Goal: Task Accomplishment & Management: Manage account settings

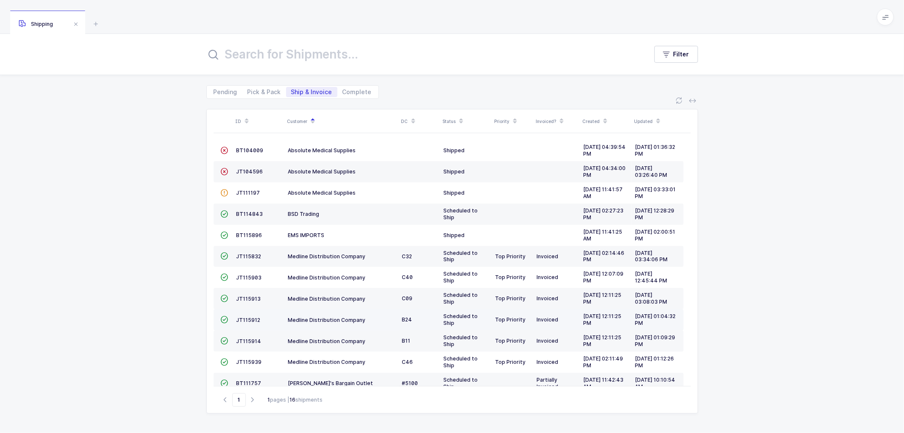
click at [247, 316] on td "JT115912" at bounding box center [259, 319] width 52 height 21
click at [249, 316] on td "JT115912" at bounding box center [259, 319] width 52 height 21
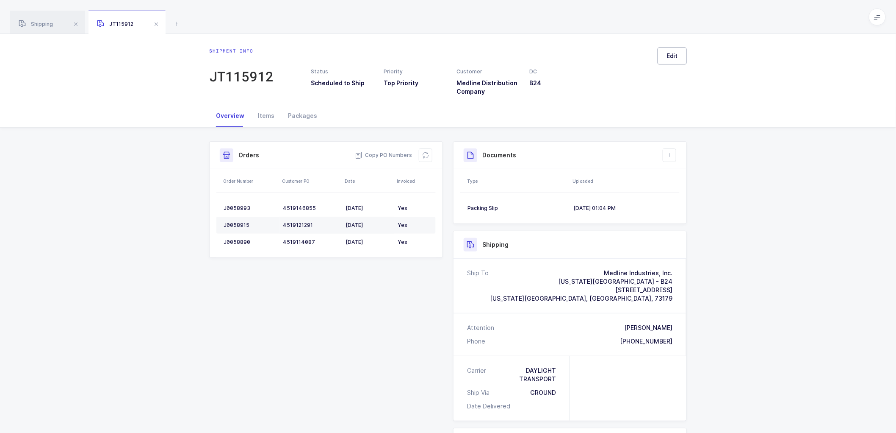
click at [668, 49] on button "Edit" at bounding box center [672, 55] width 29 height 17
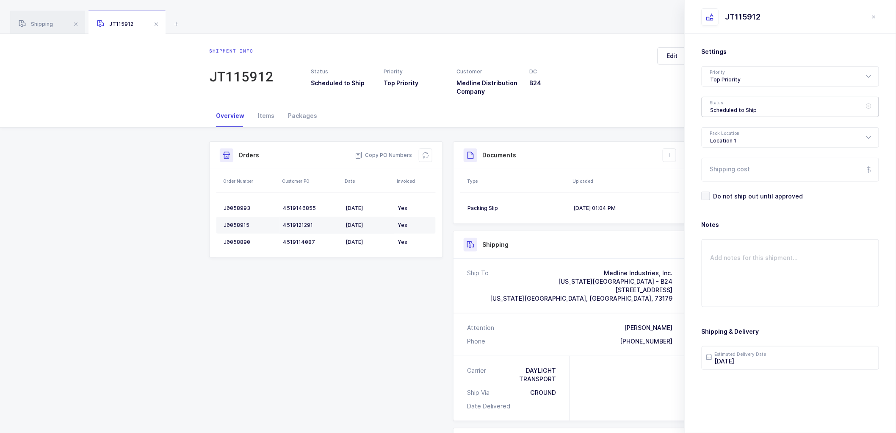
click at [723, 111] on div "Scheduled to Ship" at bounding box center [791, 107] width 178 height 20
click at [723, 172] on span "Shipped" at bounding box center [723, 171] width 24 height 7
type input "Shipped"
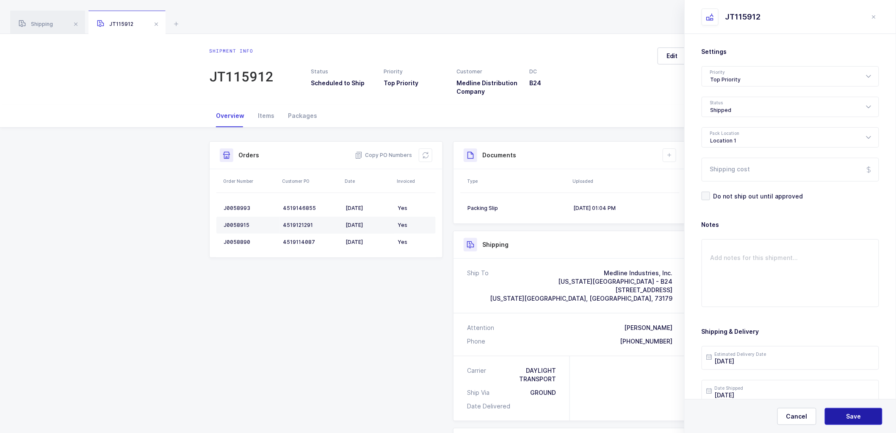
click at [854, 413] on span "Save" at bounding box center [854, 416] width 15 height 8
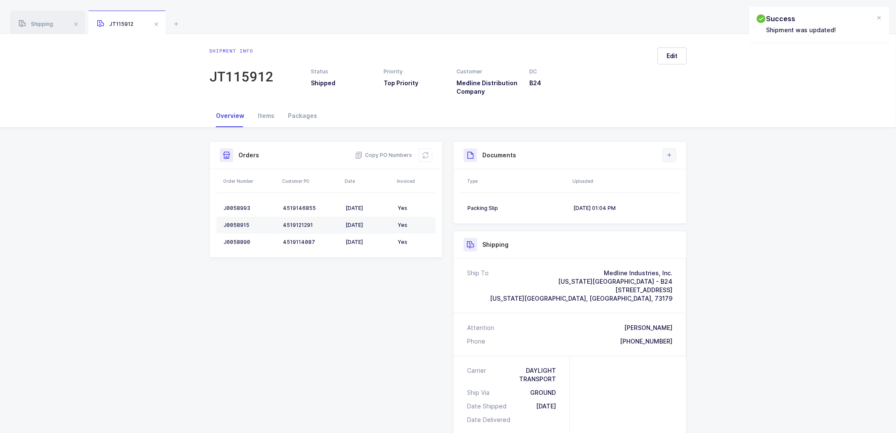
click at [671, 150] on button at bounding box center [670, 155] width 14 height 14
drag, startPoint x: 684, startPoint y: 191, endPoint x: 741, endPoint y: 184, distance: 56.7
click at [685, 191] on li "Upload Document" at bounding box center [698, 193] width 63 height 14
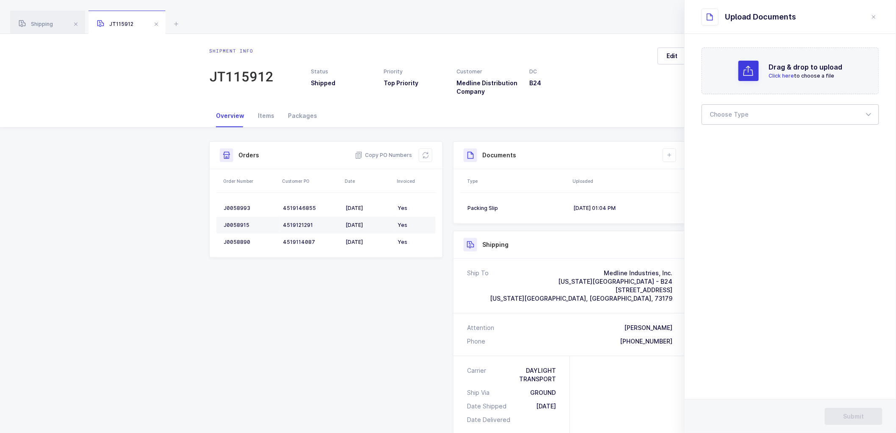
click at [734, 109] on div at bounding box center [791, 114] width 178 height 20
click at [733, 142] on span "Bill of Lading" at bounding box center [730, 140] width 38 height 7
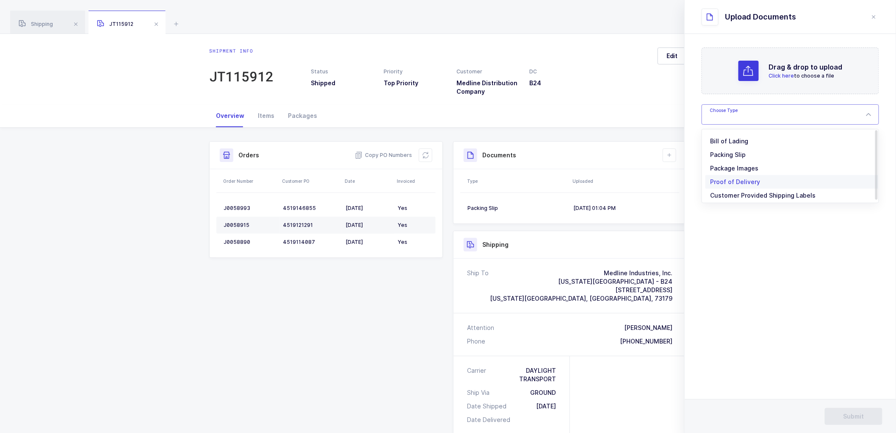
type input "Bill of Lading"
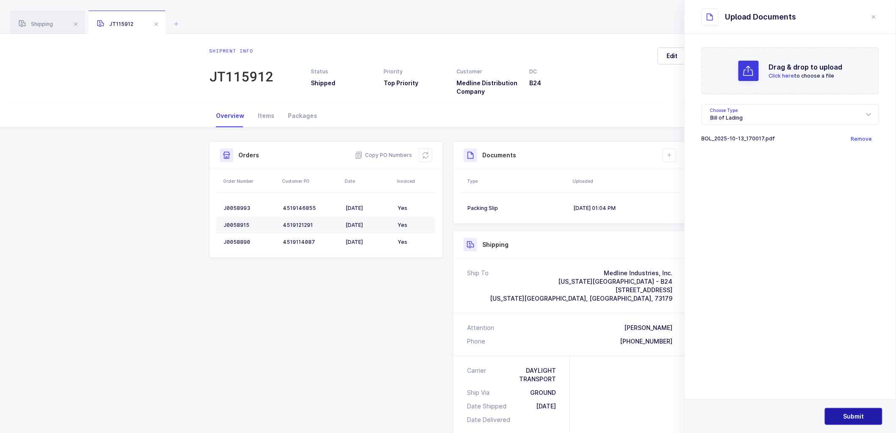
click at [846, 411] on button "Submit" at bounding box center [854, 416] width 58 height 17
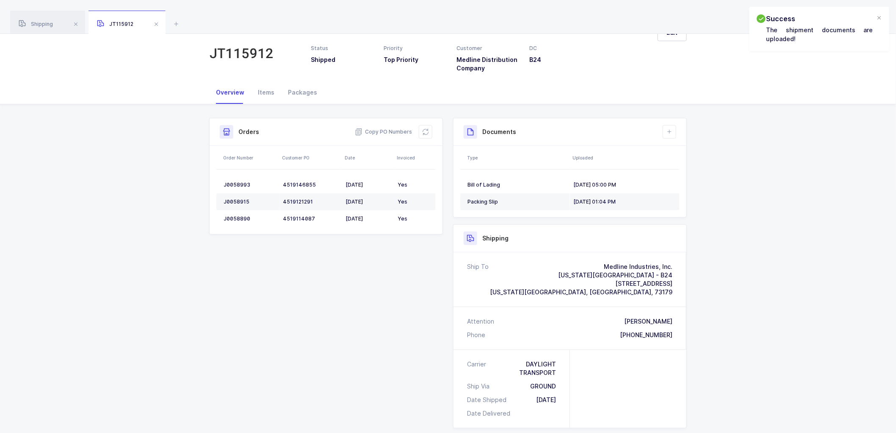
scroll to position [47, 0]
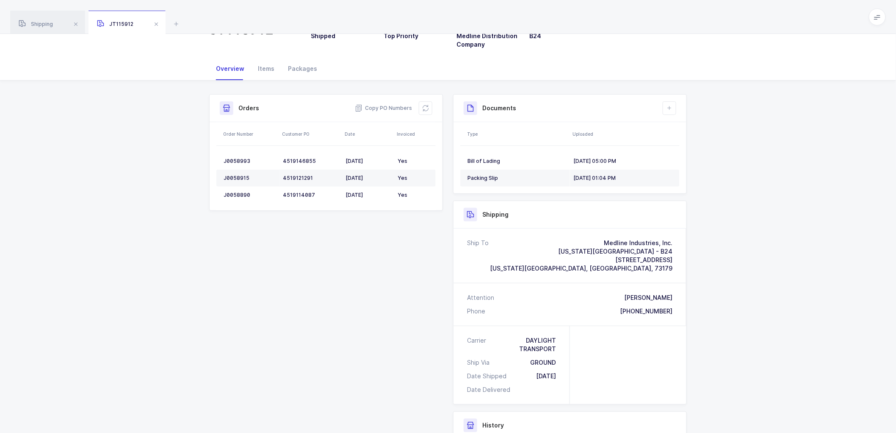
click at [146, 158] on div "Shipment Info Shipment Number JT115912 Status Shipped Priority Top Priority Cus…" at bounding box center [448, 317] width 896 height 474
click at [36, 25] on span "Shipping" at bounding box center [36, 24] width 34 height 6
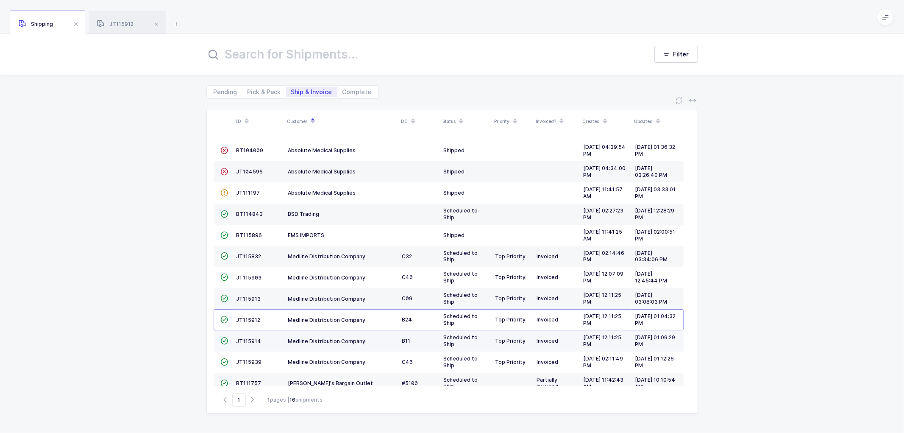
click at [251, 337] on td "JT115914" at bounding box center [259, 340] width 52 height 21
click at [242, 341] on span "JT115914" at bounding box center [248, 341] width 25 height 6
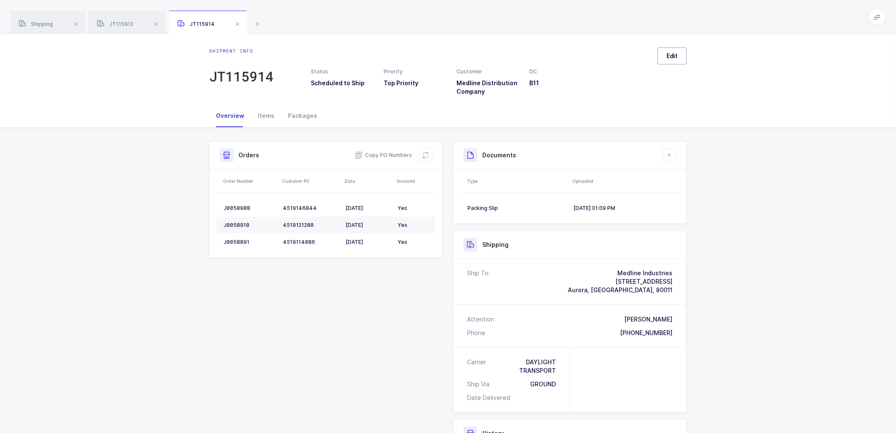
click at [668, 55] on button "Edit" at bounding box center [672, 55] width 29 height 17
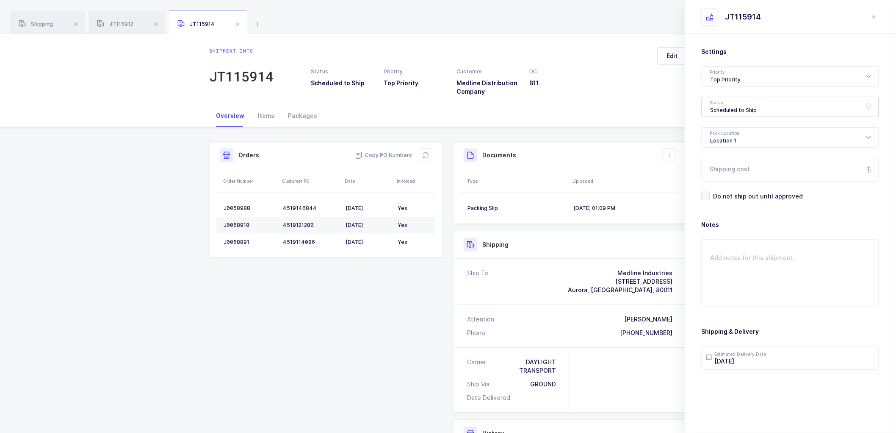
click at [718, 108] on div "Scheduled to Ship" at bounding box center [791, 107] width 178 height 20
drag, startPoint x: 717, startPoint y: 166, endPoint x: 734, endPoint y: 195, distance: 34.2
click at [717, 166] on li "Shipped" at bounding box center [794, 172] width 177 height 14
type input "Shipped"
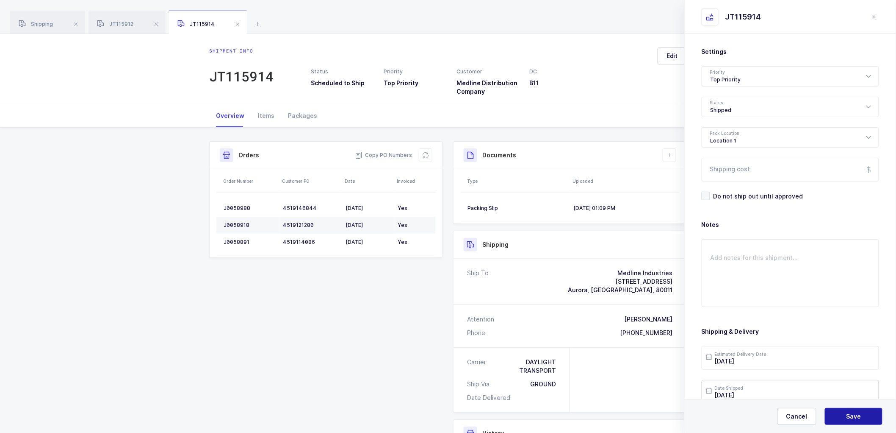
drag, startPoint x: 859, startPoint y: 419, endPoint x: 837, endPoint y: 395, distance: 32.1
click at [859, 418] on span "Save" at bounding box center [854, 416] width 15 height 8
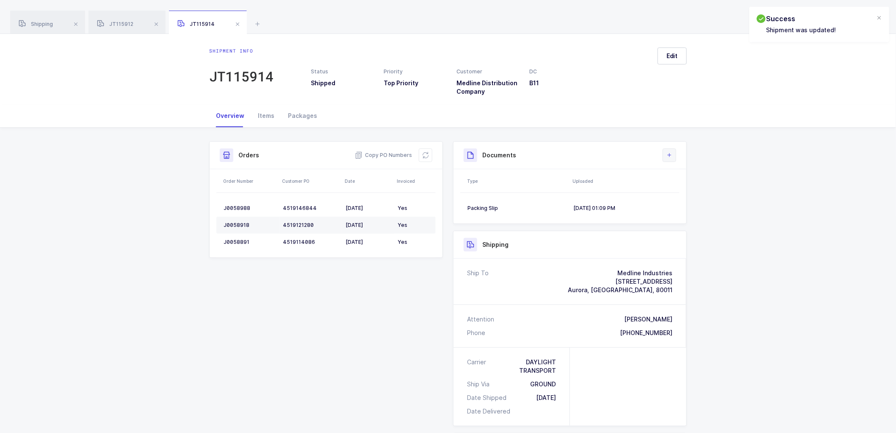
click at [670, 152] on icon at bounding box center [669, 155] width 7 height 7
click at [681, 194] on li "Upload Document" at bounding box center [698, 193] width 63 height 14
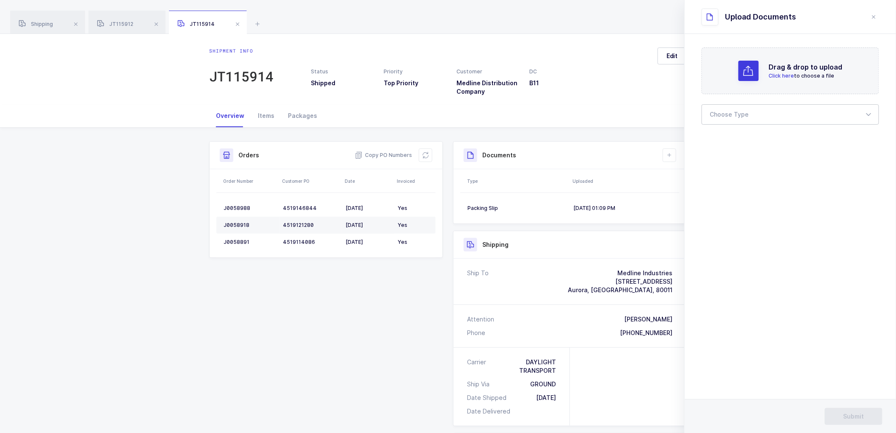
click at [727, 113] on div at bounding box center [791, 114] width 178 height 20
click at [731, 135] on li "Bill of Lading" at bounding box center [794, 141] width 177 height 14
type input "Bill of Lading"
click at [844, 413] on span "Submit" at bounding box center [854, 416] width 21 height 8
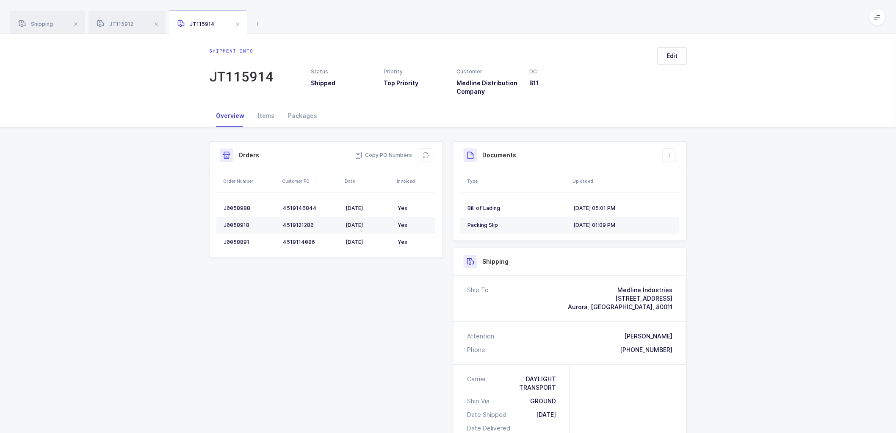
drag, startPoint x: 208, startPoint y: 208, endPoint x: 230, endPoint y: 419, distance: 211.3
click at [197, 248] on div "Shipment Info Shipment Number JT115914 Status Shipped Priority Top Priority Cus…" at bounding box center [448, 361] width 896 height 466
drag, startPoint x: 181, startPoint y: 246, endPoint x: 176, endPoint y: 234, distance: 13.1
click at [180, 243] on div "Shipment Info Shipment Number JT115914 Status Shipped Priority Top Priority Cus…" at bounding box center [448, 361] width 896 height 466
drag, startPoint x: 35, startPoint y: 22, endPoint x: 151, endPoint y: 32, distance: 116.5
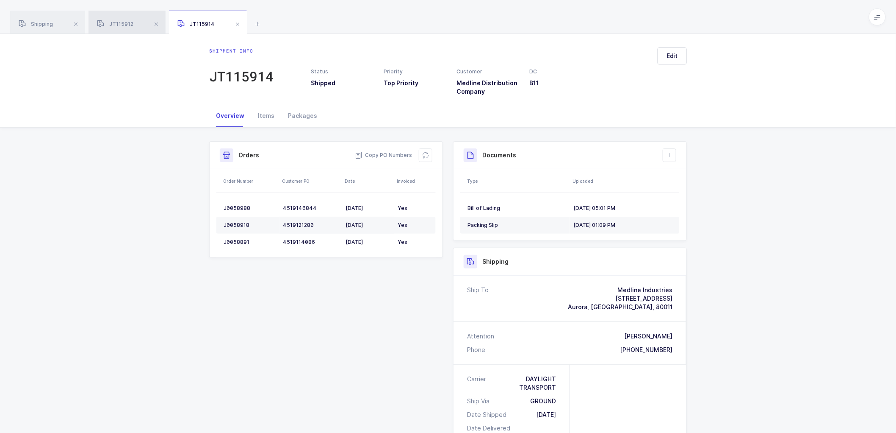
click at [36, 22] on span "Shipping" at bounding box center [36, 24] width 34 height 6
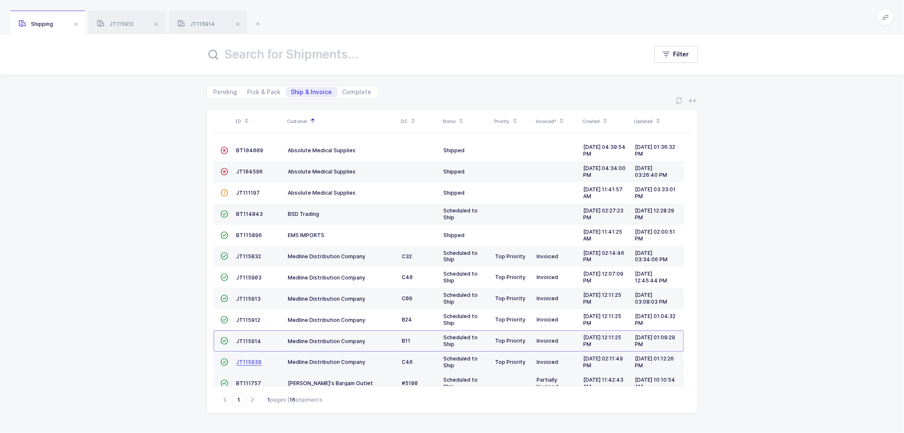
click at [245, 361] on span "JT115939" at bounding box center [248, 361] width 25 height 6
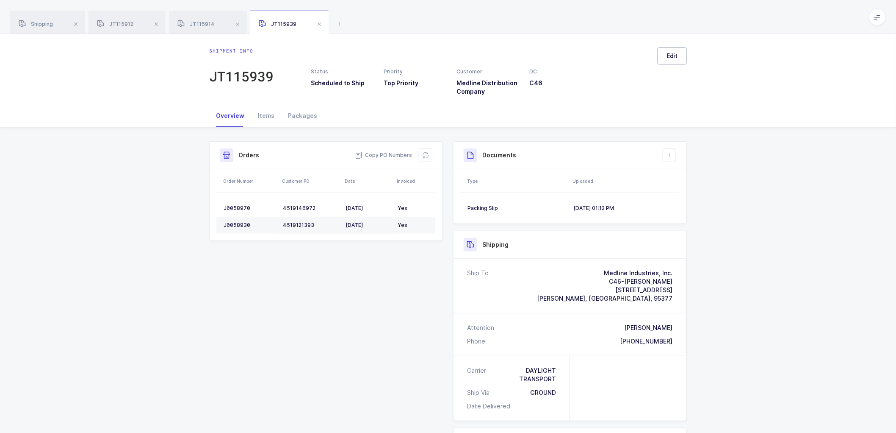
click at [676, 53] on span "Edit" at bounding box center [672, 56] width 11 height 8
click at [743, 109] on div "Scheduled to Ship" at bounding box center [791, 107] width 178 height 20
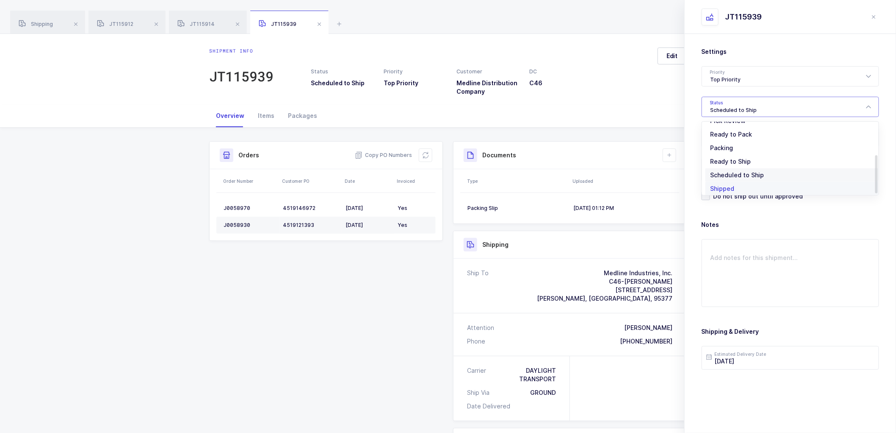
scroll to position [70, 0]
click at [726, 169] on span "Shipped" at bounding box center [723, 171] width 24 height 7
type input "Shipped"
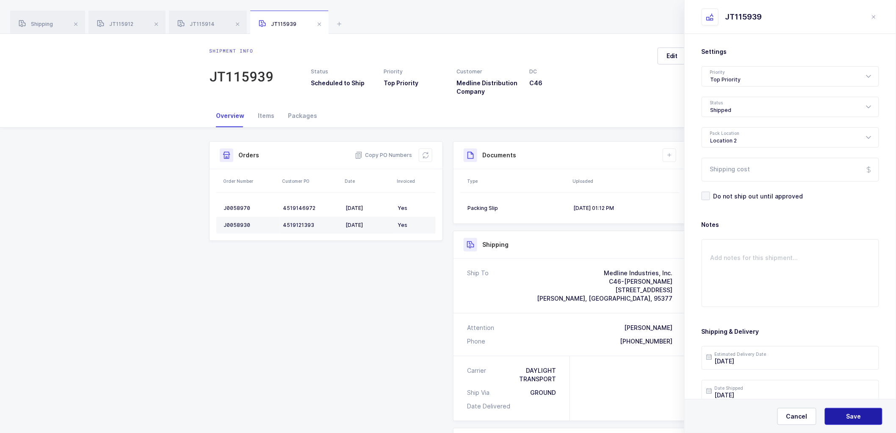
click at [858, 416] on span "Save" at bounding box center [854, 416] width 15 height 8
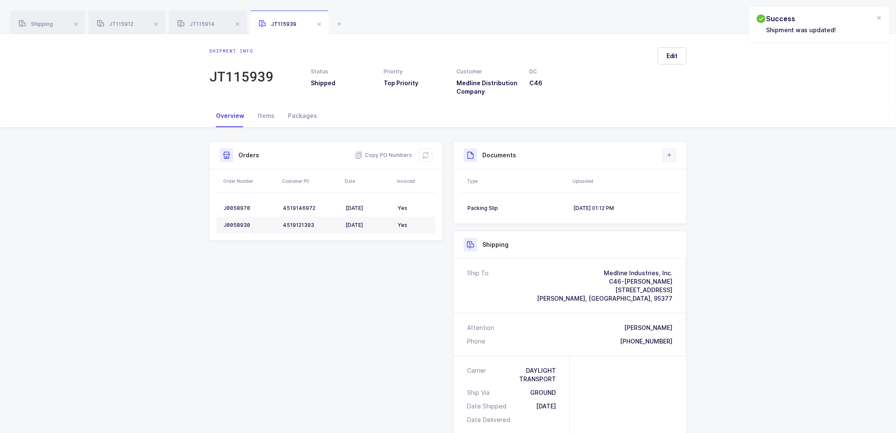
click at [675, 154] on button at bounding box center [670, 155] width 14 height 14
click at [678, 191] on li "Upload Document" at bounding box center [698, 193] width 63 height 14
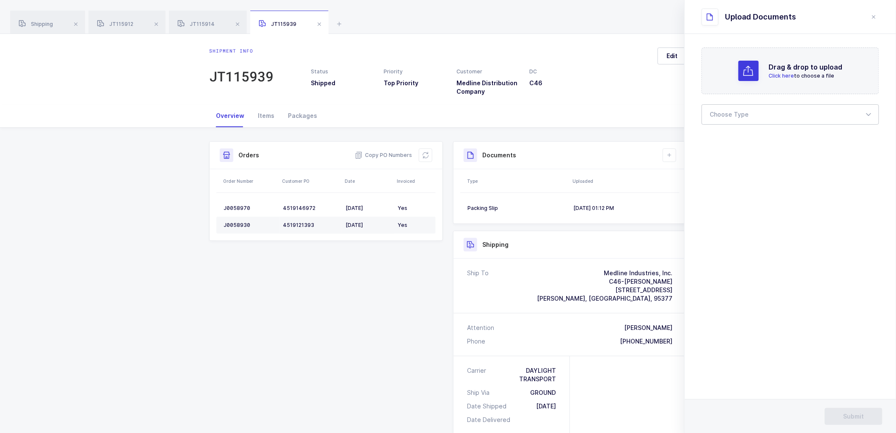
click at [730, 119] on div at bounding box center [791, 114] width 178 height 20
click at [731, 141] on span "Bill of Lading" at bounding box center [730, 140] width 38 height 7
type input "Bill of Lading"
click at [855, 414] on span "Submit" at bounding box center [854, 416] width 21 height 8
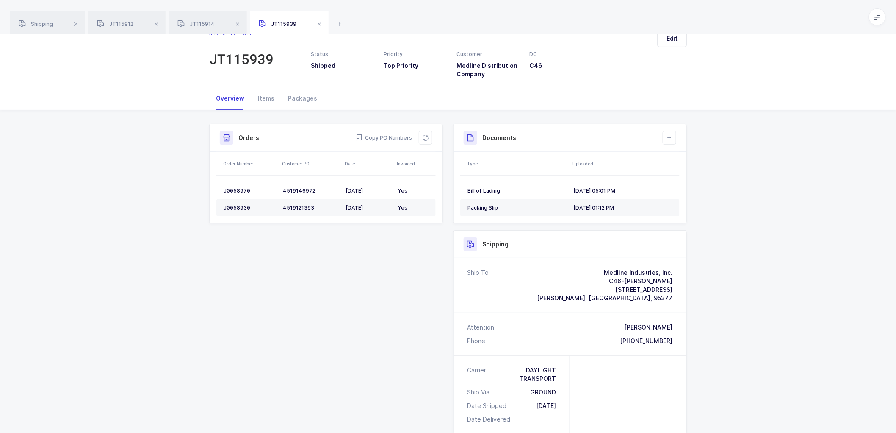
scroll to position [47, 0]
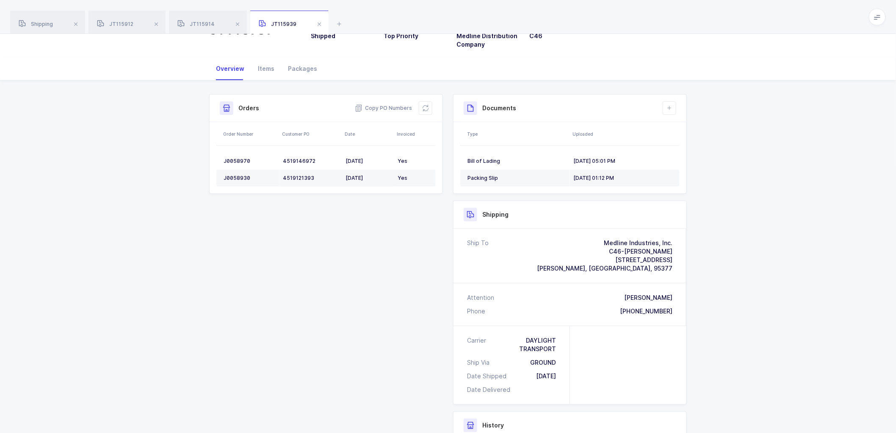
click at [790, 303] on div "Shipment Info Shipment Number JT115939 Status Shipped Priority Top Priority Cus…" at bounding box center [448, 317] width 896 height 474
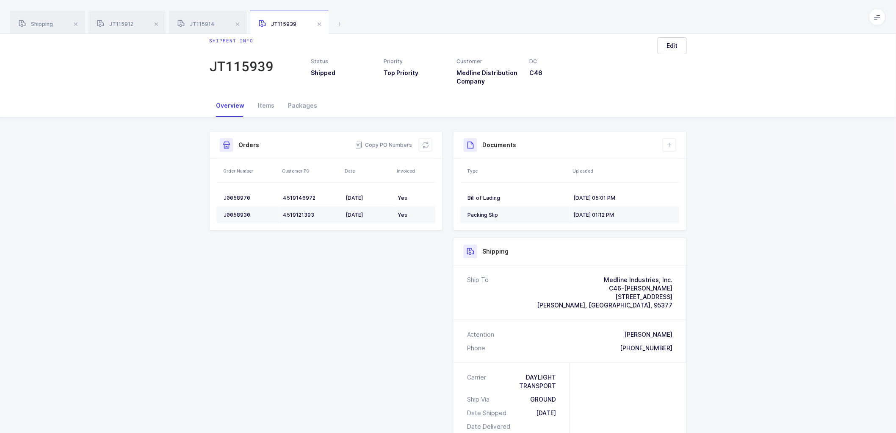
scroll to position [0, 0]
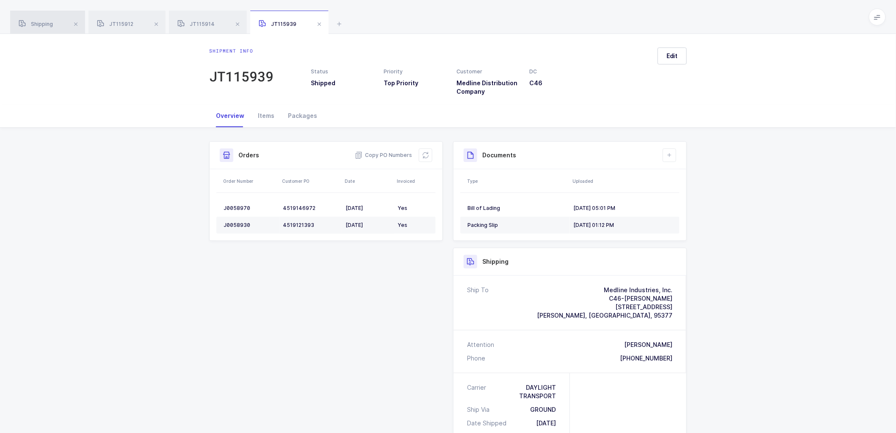
click at [40, 19] on div "Shipping" at bounding box center [47, 23] width 75 height 24
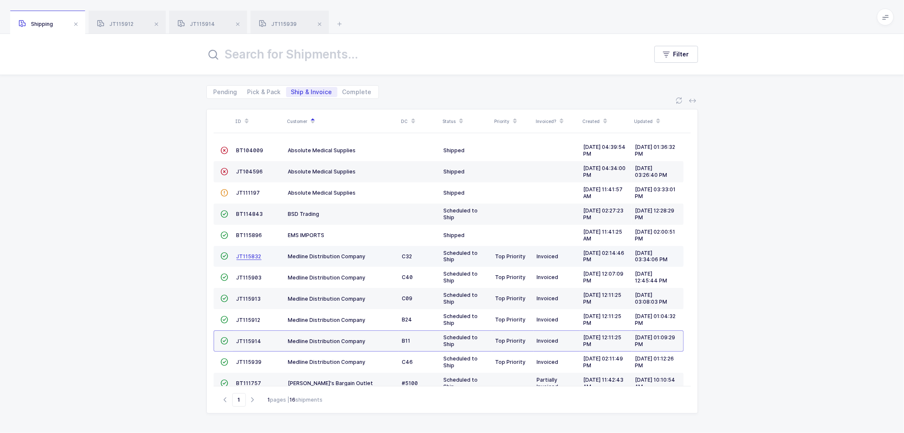
click at [248, 255] on span "JT115832" at bounding box center [248, 256] width 25 height 6
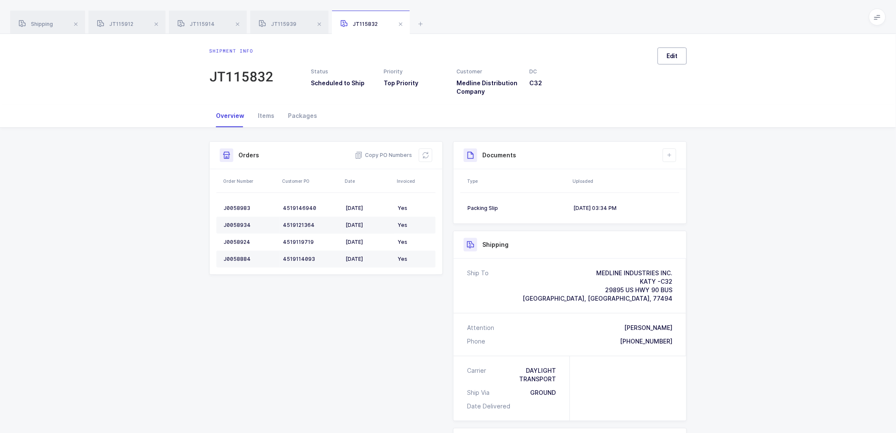
drag, startPoint x: 671, startPoint y: 55, endPoint x: 687, endPoint y: 61, distance: 17.6
click at [671, 54] on span "Edit" at bounding box center [672, 56] width 11 height 8
click at [710, 102] on div "Scheduled to Ship" at bounding box center [791, 107] width 178 height 20
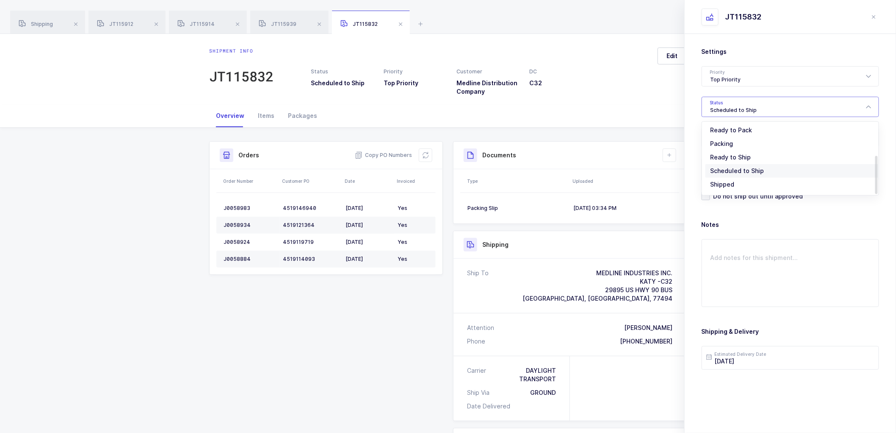
scroll to position [70, 0]
click at [726, 169] on span "Shipped" at bounding box center [723, 171] width 24 height 7
type input "Shipped"
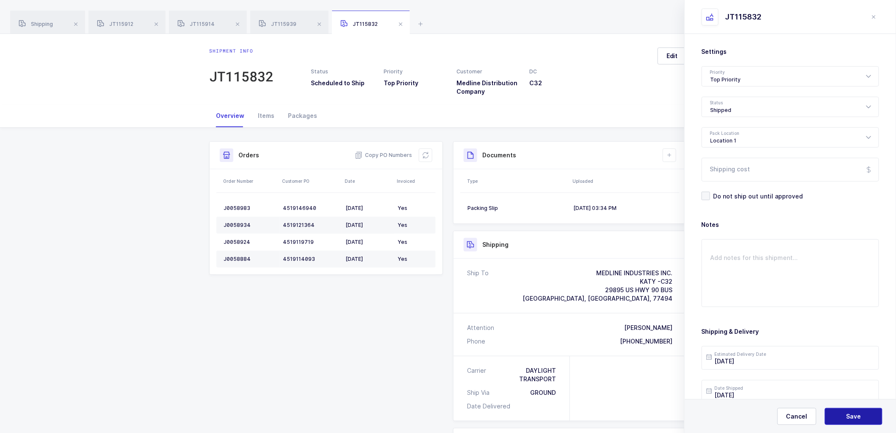
drag, startPoint x: 857, startPoint y: 421, endPoint x: 850, endPoint y: 399, distance: 23.5
click at [857, 421] on button "Save" at bounding box center [854, 416] width 58 height 17
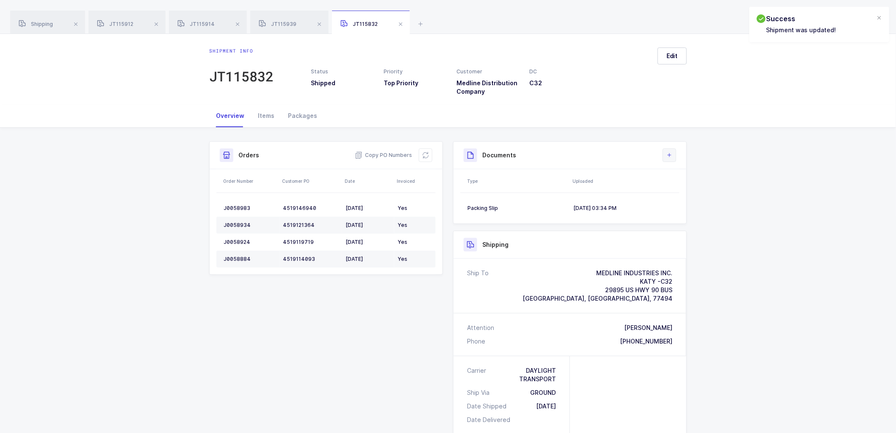
click at [671, 155] on icon at bounding box center [669, 155] width 7 height 7
click at [689, 193] on li "Upload Document" at bounding box center [698, 193] width 63 height 14
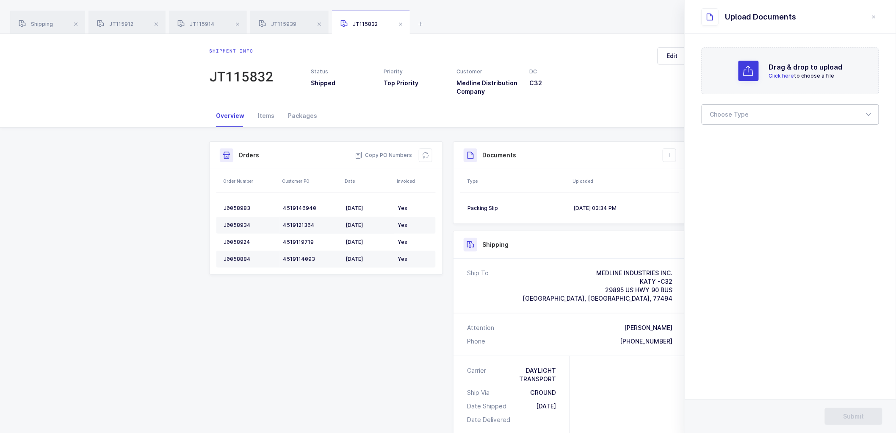
click at [718, 114] on div at bounding box center [791, 114] width 178 height 20
drag, startPoint x: 726, startPoint y: 136, endPoint x: 777, endPoint y: 151, distance: 53.4
click at [726, 136] on li "Bill of Lading" at bounding box center [794, 141] width 177 height 14
type input "Bill of Lading"
click at [846, 413] on span "Submit" at bounding box center [854, 416] width 21 height 8
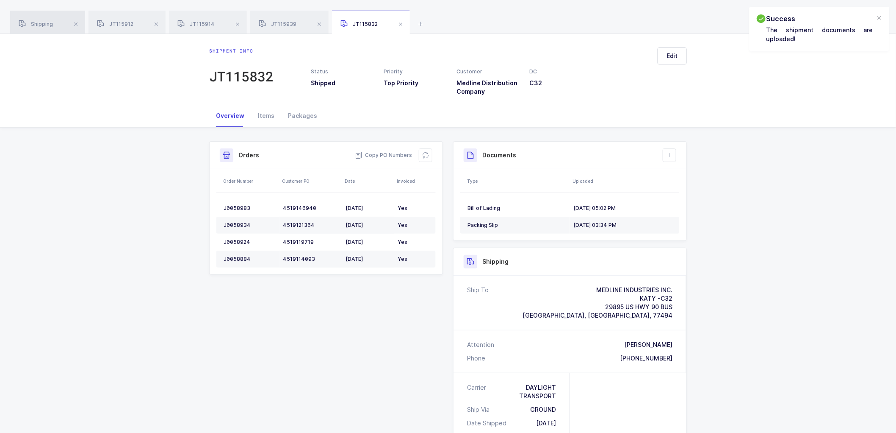
drag, startPoint x: 37, startPoint y: 23, endPoint x: 66, endPoint y: 22, distance: 28.4
click at [37, 22] on span "Shipping" at bounding box center [36, 24] width 34 height 6
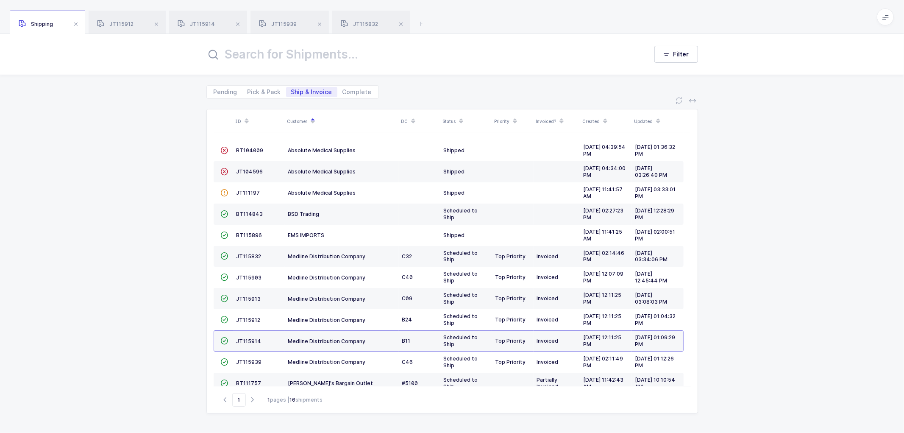
drag, startPoint x: 166, startPoint y: 195, endPoint x: 195, endPoint y: 195, distance: 28.8
click at [166, 195] on div "ID Customer DC Status Priority Invoiced? Created Updated  BT104009 Absolute Me…" at bounding box center [452, 266] width 904 height 334
click at [247, 296] on span "JT115913" at bounding box center [248, 298] width 25 height 6
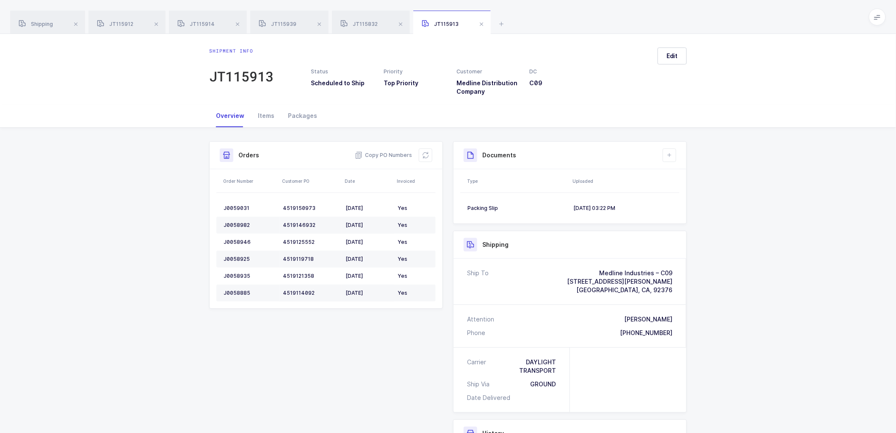
click at [172, 168] on div "Shipment Info Shipment Number JT115913 Status Scheduled to Ship Priority Top Pr…" at bounding box center [448, 345] width 896 height 435
click at [668, 157] on icon at bounding box center [669, 155] width 7 height 7
click at [686, 189] on li "Upload Document" at bounding box center [698, 193] width 63 height 14
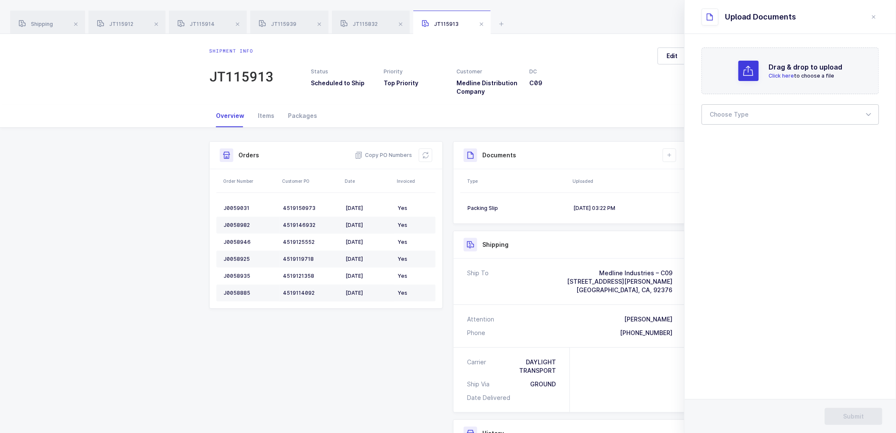
click at [727, 114] on div at bounding box center [791, 114] width 178 height 20
click at [729, 136] on li "Bill of Lading" at bounding box center [794, 141] width 177 height 14
type input "Bill of Lading"
click at [852, 411] on button "Submit" at bounding box center [854, 416] width 58 height 17
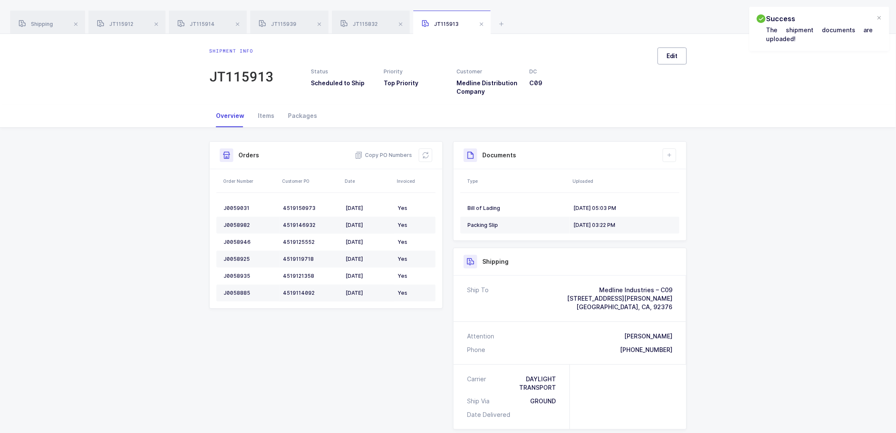
click at [668, 47] on button "Edit" at bounding box center [672, 55] width 29 height 17
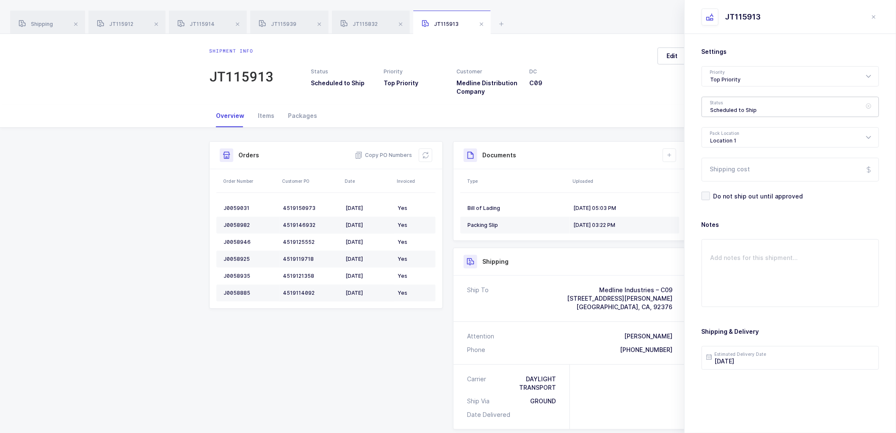
click at [719, 107] on div "Scheduled to Ship" at bounding box center [791, 107] width 178 height 20
click at [722, 169] on span "Shipped" at bounding box center [723, 171] width 24 height 7
type input "Shipped"
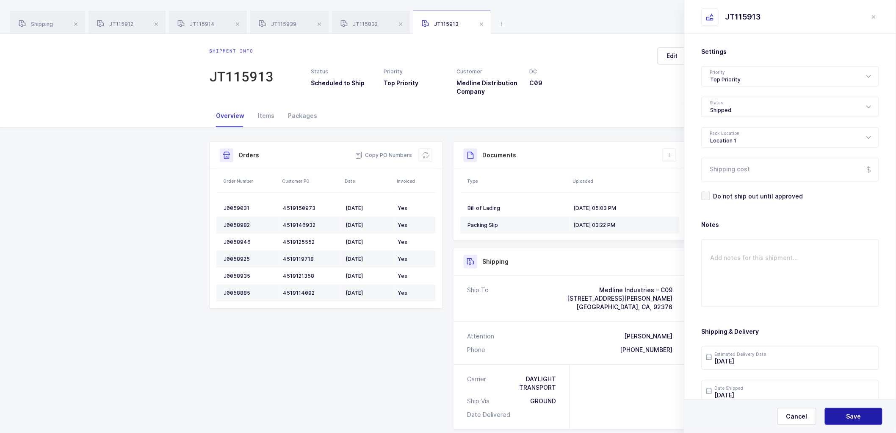
click at [856, 411] on button "Save" at bounding box center [854, 416] width 58 height 17
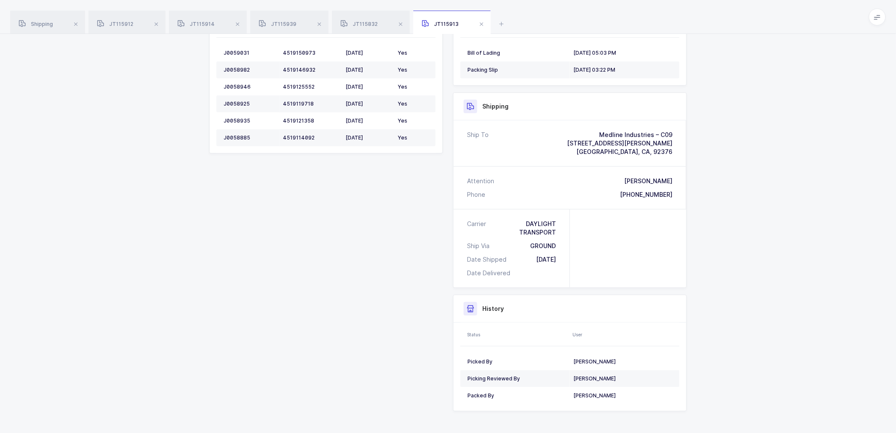
scroll to position [161, 0]
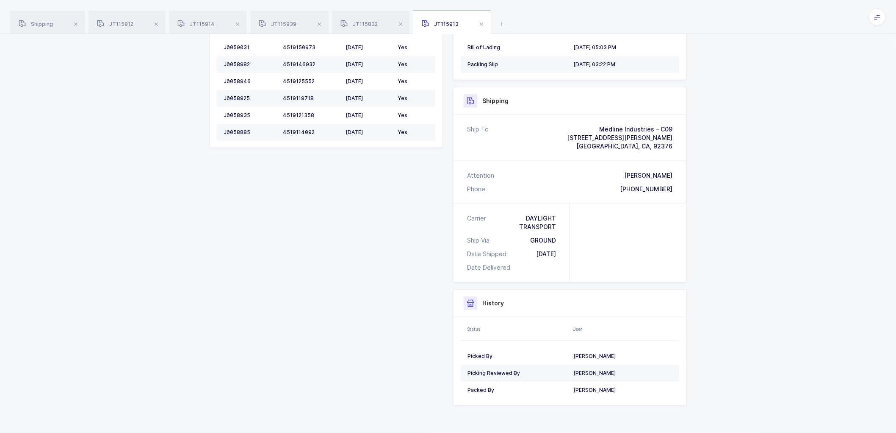
click at [732, 205] on div "Shipment Info Shipment Number JT115913 Status Shipped Priority Top Priority Cus…" at bounding box center [448, 200] width 896 height 466
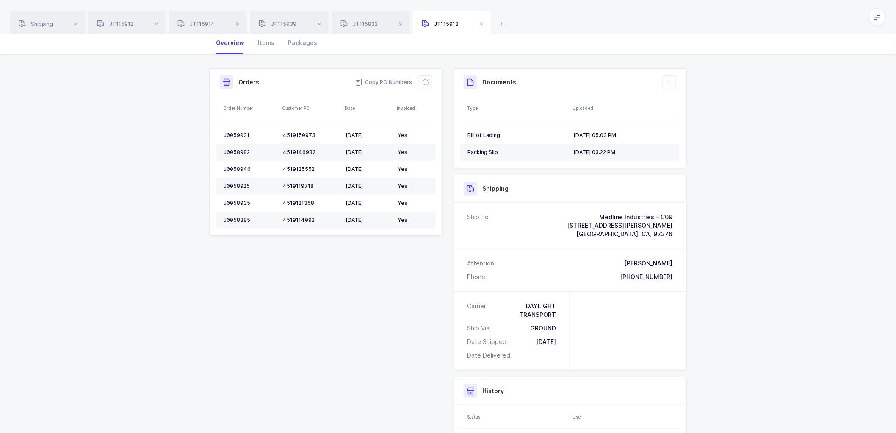
scroll to position [0, 0]
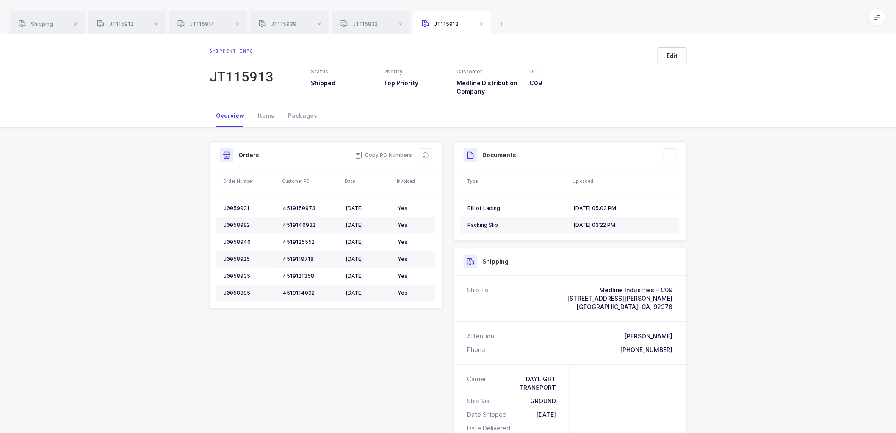
click at [604, 149] on div "Documents" at bounding box center [570, 155] width 213 height 14
click at [202, 201] on div "Shipment Info Shipment Number JT115913 Status Shipped Priority Top Priority Cus…" at bounding box center [447, 361] width 491 height 466
click at [197, 239] on div "Shipment Info Shipment Number JT115913 Status Shipped Priority Top Priority Cus…" at bounding box center [448, 361] width 896 height 466
click at [183, 204] on div "Shipment Info Shipment Number JT115913 Status Shipped Priority Top Priority Cus…" at bounding box center [448, 361] width 896 height 466
click at [208, 227] on div "Shipment Info Shipment Number JT115913 Status Shipped Priority Top Priority Cus…" at bounding box center [326, 228] width 244 height 174
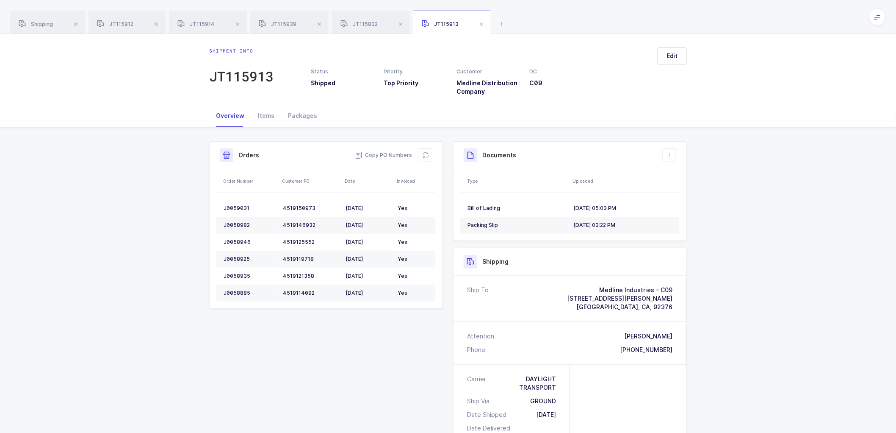
click at [700, 219] on div "Shipment Info Shipment Number JT115913 Status Shipped Priority Top Priority Cus…" at bounding box center [448, 361] width 896 height 466
drag, startPoint x: 706, startPoint y: 291, endPoint x: 709, endPoint y: 311, distance: 20.5
click at [706, 292] on div "Shipment Info Shipment Number JT115913 Status Shipped Priority Top Priority Cus…" at bounding box center [448, 361] width 896 height 466
drag, startPoint x: 230, startPoint y: 166, endPoint x: 166, endPoint y: 158, distance: 64.0
click at [158, 167] on div "Shipment Info Shipment Number JT115913 Status Shipped Priority Top Priority Cus…" at bounding box center [448, 361] width 896 height 466
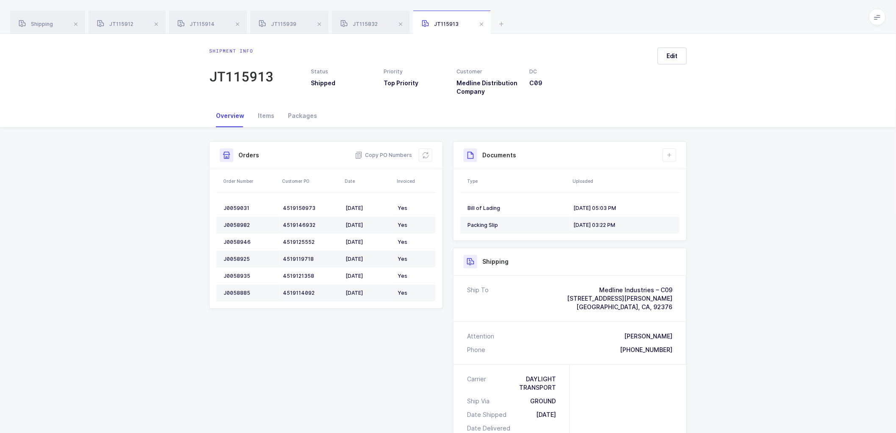
click at [760, 221] on div "Shipment Info Shipment Number JT115913 Status Shipped Priority Top Priority Cus…" at bounding box center [448, 361] width 896 height 466
click at [412, 316] on div "Shipment Info Shipment Number JT115913 Status Shipped Priority Top Priority Cus…" at bounding box center [448, 357] width 488 height 432
click at [180, 205] on div "Shipment Info Shipment Number JT115913 Status Shipped Priority Top Priority Cus…" at bounding box center [448, 361] width 896 height 466
click at [185, 221] on div "Shipment Info Shipment Number JT115913 Status Shipped Priority Top Priority Cus…" at bounding box center [448, 361] width 896 height 466
click at [184, 255] on div "Shipment Info Shipment Number JT115913 Status Shipped Priority Top Priority Cus…" at bounding box center [448, 361] width 896 height 466
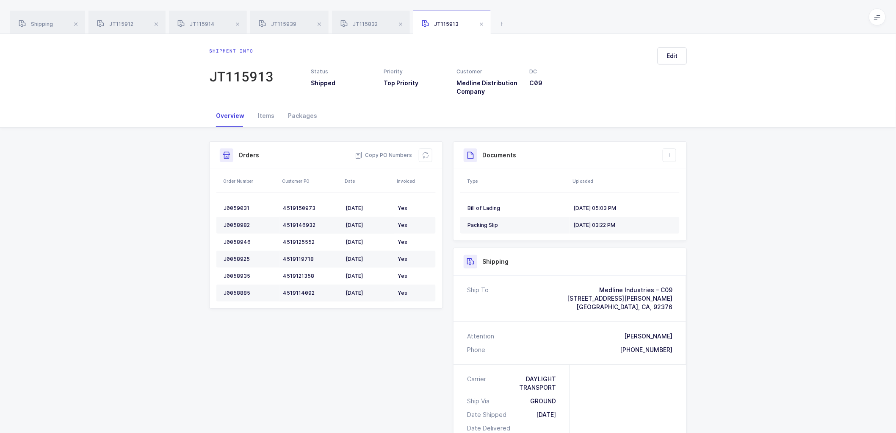
click at [183, 257] on div "Shipment Info Shipment Number JT115913 Status Shipped Priority Top Priority Cus…" at bounding box center [448, 361] width 896 height 466
click at [245, 319] on div "Shipment Info Shipment Number JT115913 Status Shipped Priority Top Priority Cus…" at bounding box center [448, 357] width 488 height 432
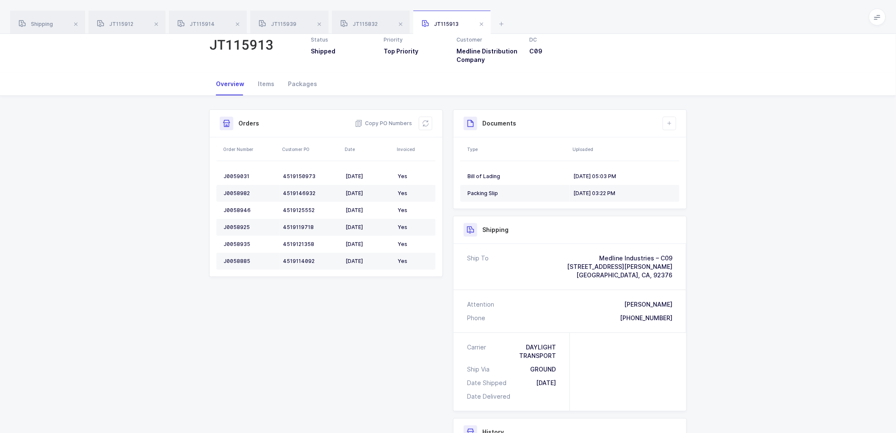
scroll to position [47, 0]
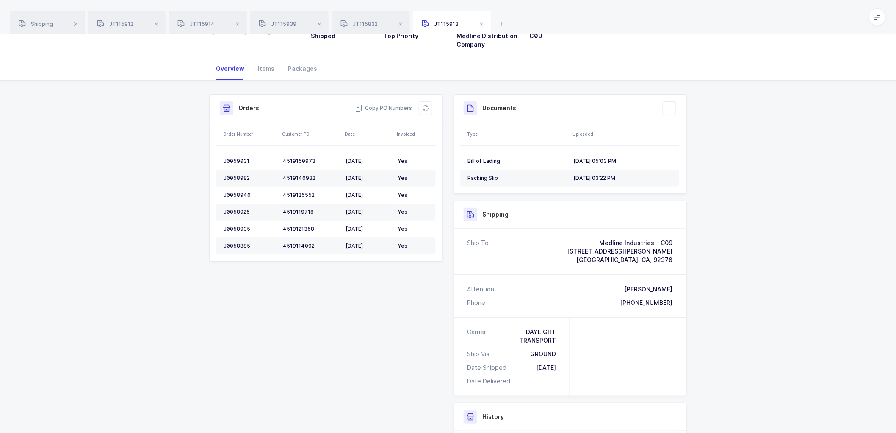
click at [302, 268] on div "Shipment Info Shipment Number JT115913 Status Shipped Priority Top Priority Cus…" at bounding box center [448, 310] width 488 height 432
click at [185, 161] on div "Shipment Info Shipment Number JT115913 Status Shipped Priority Top Priority Cus…" at bounding box center [448, 313] width 896 height 466
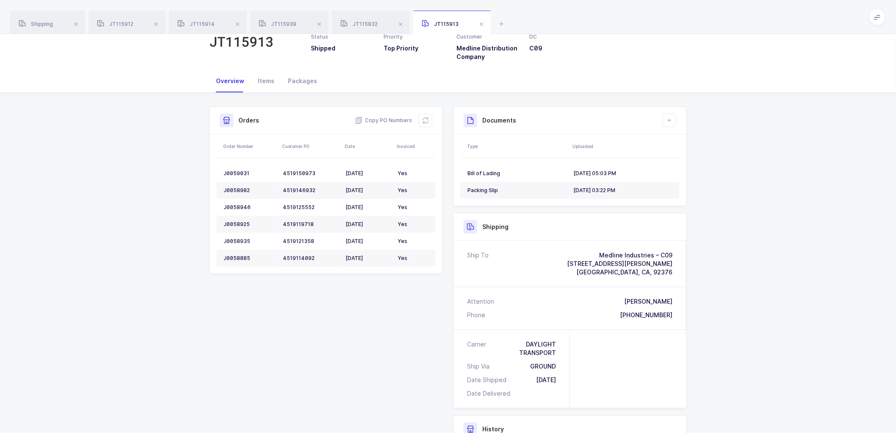
scroll to position [0, 0]
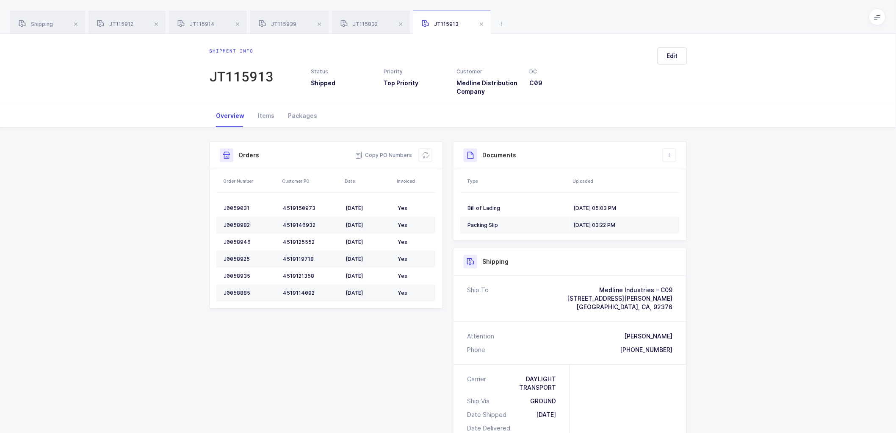
click at [197, 193] on div "Shipment Info Shipment Number JT115913 Status Shipped Priority Top Priority Cus…" at bounding box center [448, 361] width 896 height 466
click at [197, 225] on div "Shipment Info Shipment Number JT115913 Status Shipped Priority Top Priority Cus…" at bounding box center [448, 361] width 896 height 466
click at [155, 273] on div "Shipment Info Shipment Number JT115913 Status Shipped Priority Top Priority Cus…" at bounding box center [448, 361] width 896 height 466
click at [186, 213] on div "Shipment Info Shipment Number JT115913 Status Shipped Priority Top Priority Cus…" at bounding box center [448, 361] width 896 height 466
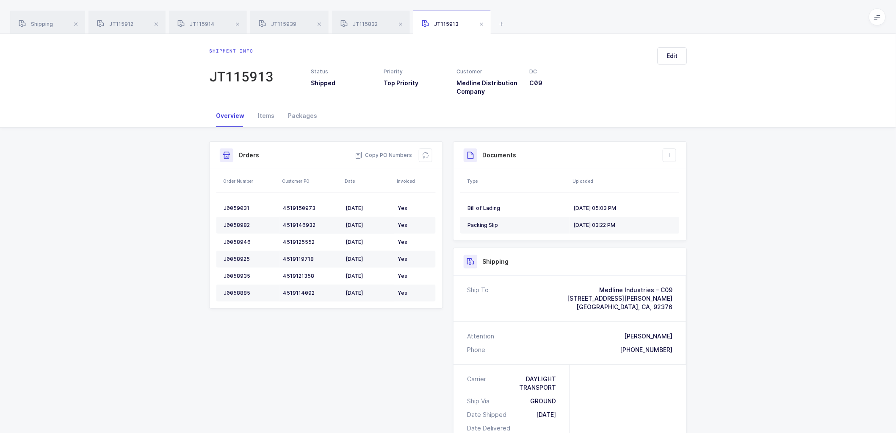
click at [722, 193] on div "Shipment Info Shipment Number JT115913 Status Shipped Priority Top Priority Cus…" at bounding box center [448, 361] width 896 height 466
click at [182, 198] on div "Shipment Info Shipment Number JT115913 Status Shipped Priority Top Priority Cus…" at bounding box center [448, 361] width 896 height 466
click at [251, 333] on div "Shipment Info Shipment Number JT115913 Status Shipped Priority Top Priority Cus…" at bounding box center [448, 357] width 488 height 432
click at [401, 318] on div "Shipment Info Shipment Number JT115913 Status Shipped Priority Top Priority Cus…" at bounding box center [448, 357] width 488 height 432
